Goal: Obtain resource: Obtain resource

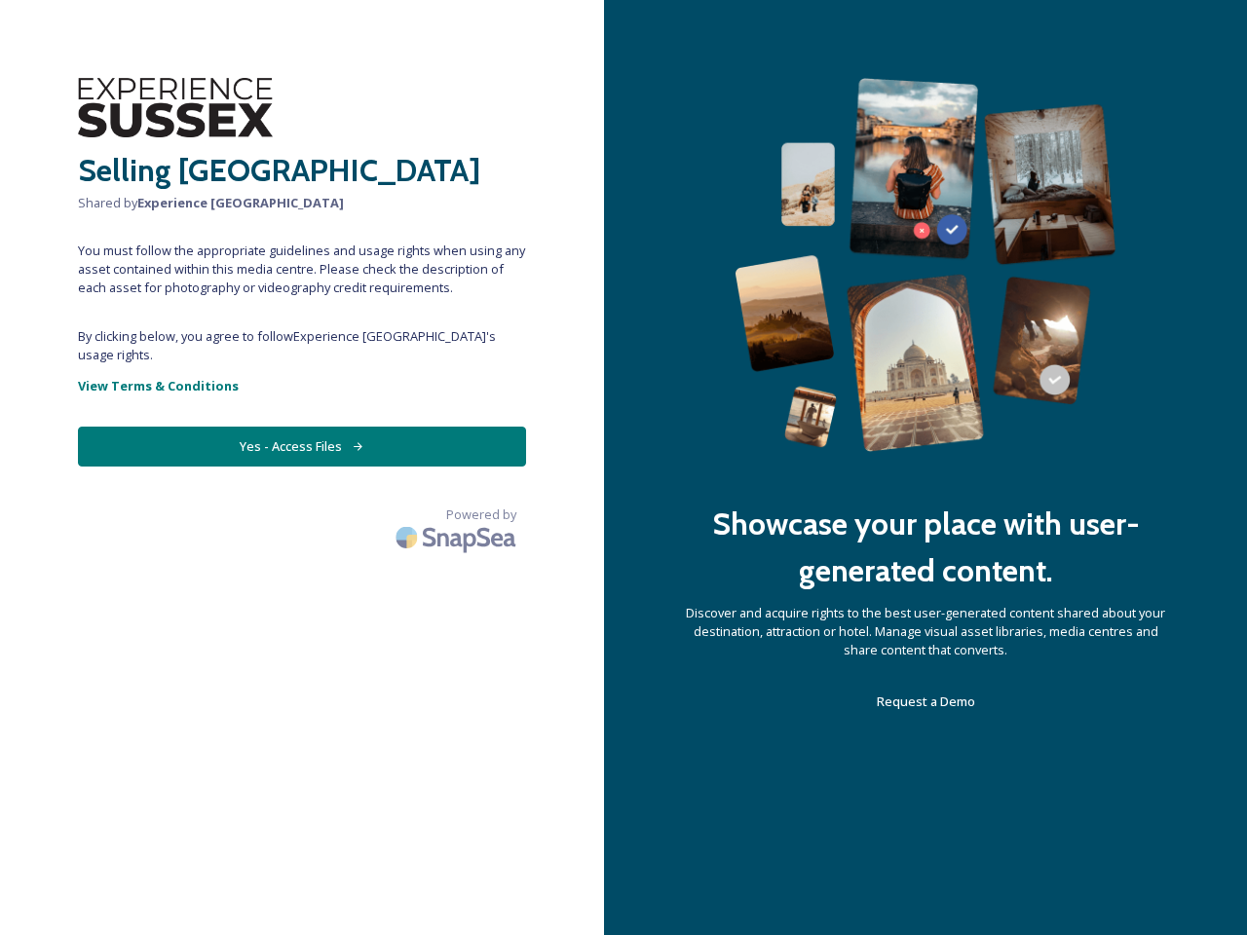
click at [623, 467] on div "Showcase your place with user-generated content. Discover and acquire rights to…" at bounding box center [925, 467] width 643 height 935
click at [302, 428] on button "Yes - Access Files" at bounding box center [302, 447] width 448 height 40
click at [458, 514] on img at bounding box center [458, 537] width 136 height 46
click at [623, 467] on div "Showcase your place with user-generated content. Discover and acquire rights to…" at bounding box center [925, 467] width 643 height 935
click at [302, 428] on button "Yes - Access Files" at bounding box center [302, 447] width 448 height 40
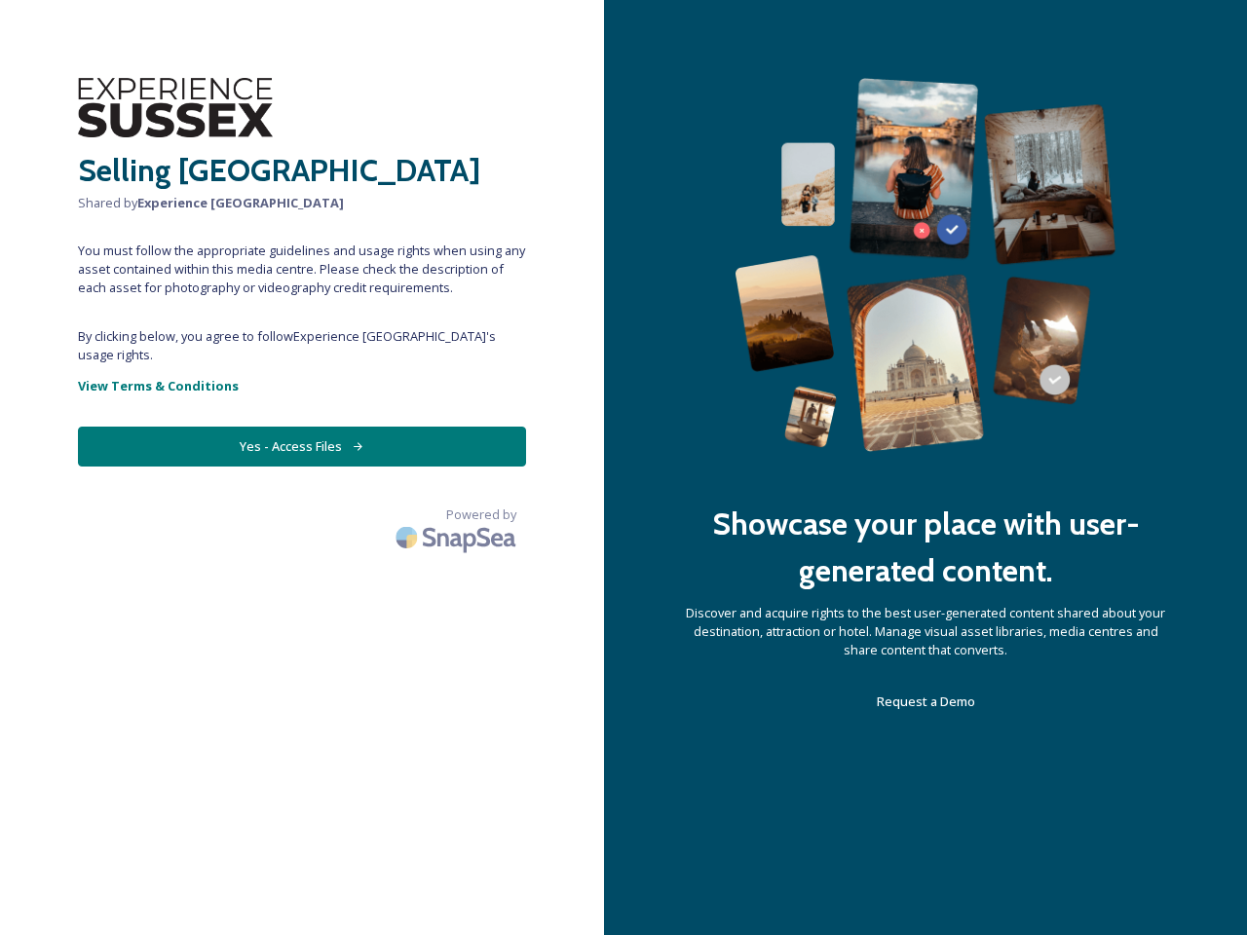
click at [458, 514] on img at bounding box center [458, 537] width 136 height 46
